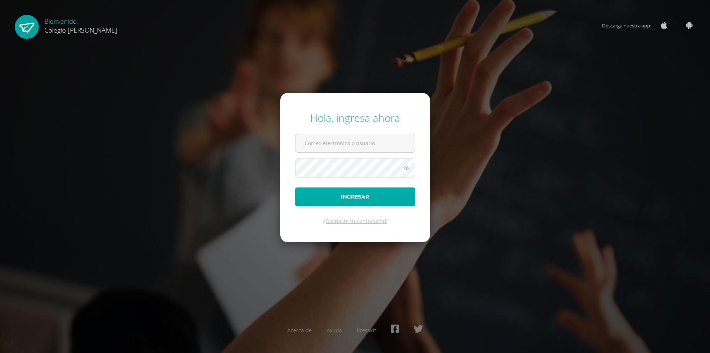
type input "COS0202572@osoriosandoval.edu.gt"
click at [346, 199] on button "Ingresar" at bounding box center [355, 196] width 120 height 19
click at [353, 195] on button "Ingresar" at bounding box center [355, 196] width 120 height 19
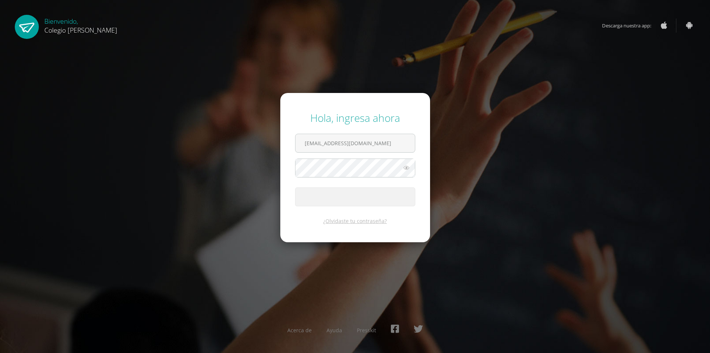
click at [356, 196] on button "Ingresar" at bounding box center [355, 196] width 120 height 19
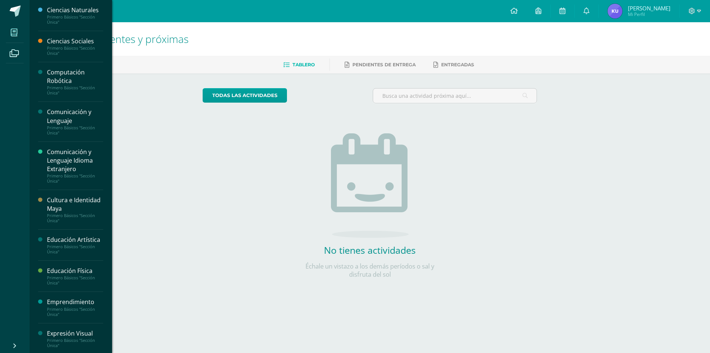
click at [14, 32] on icon at bounding box center [14, 32] width 7 height 7
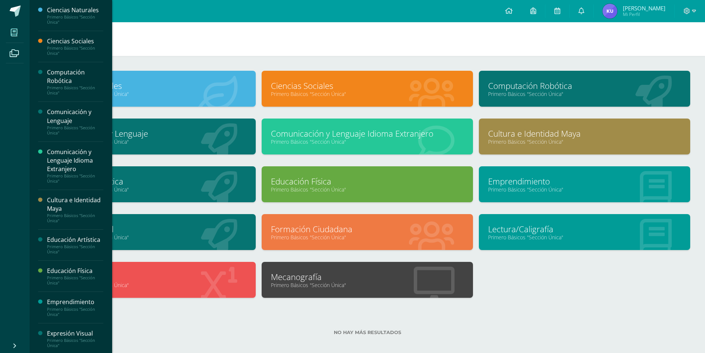
click at [548, 84] on link "Computación Robótica" at bounding box center [584, 85] width 193 height 11
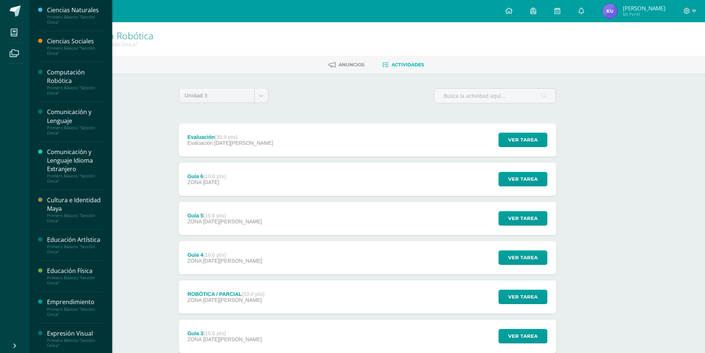
click at [12, 30] on icon at bounding box center [14, 32] width 7 height 7
click at [14, 31] on icon at bounding box center [14, 32] width 7 height 7
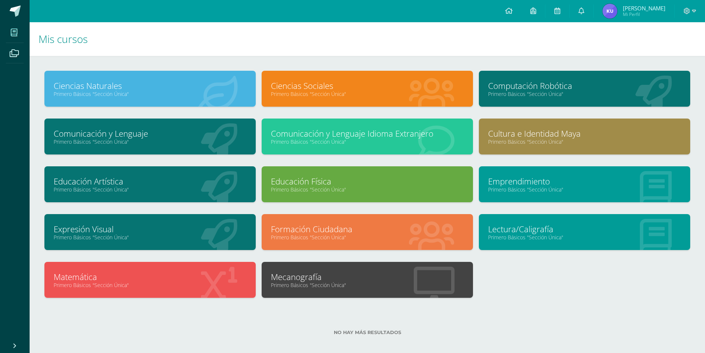
click at [517, 80] on div "Computación Robótica Primero Básicos "Sección Única"" at bounding box center [584, 89] width 211 height 36
click at [506, 88] on link "Computación Robótica" at bounding box center [584, 85] width 193 height 11
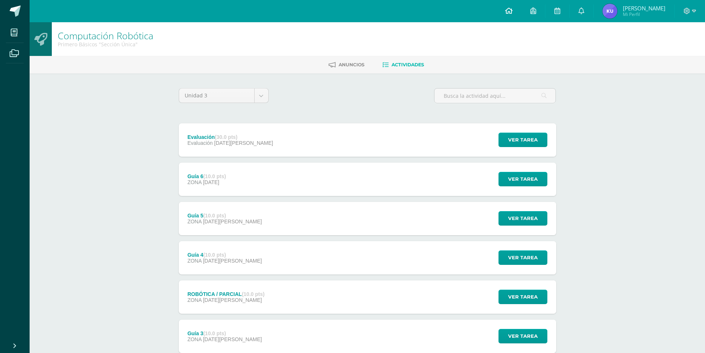
click at [512, 10] on icon at bounding box center [508, 10] width 7 height 7
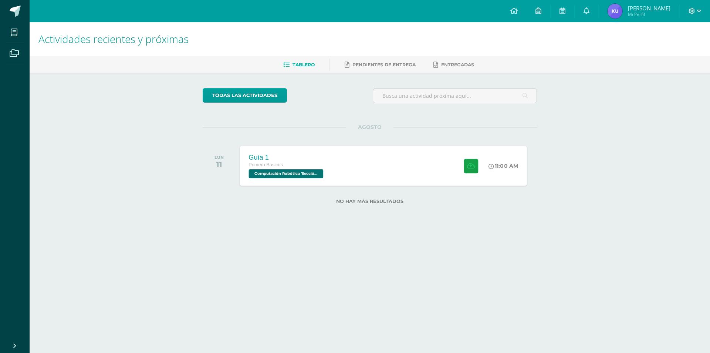
click at [316, 174] on span "Computación Robótica 'Sección Única'" at bounding box center [286, 173] width 75 height 9
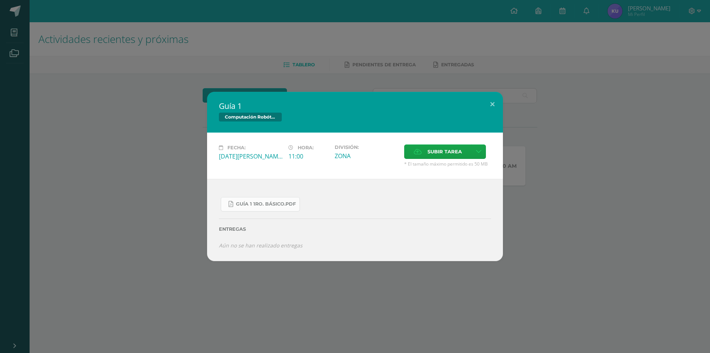
click at [276, 206] on span "Guía 1 1ro. Básico.pdf" at bounding box center [266, 204] width 60 height 6
